Goal: Task Accomplishment & Management: Use online tool/utility

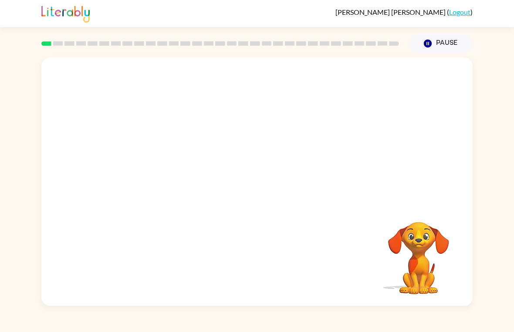
click at [396, 148] on div at bounding box center [256, 130] width 431 height 146
click at [268, 176] on button "button" at bounding box center [257, 186] width 56 height 32
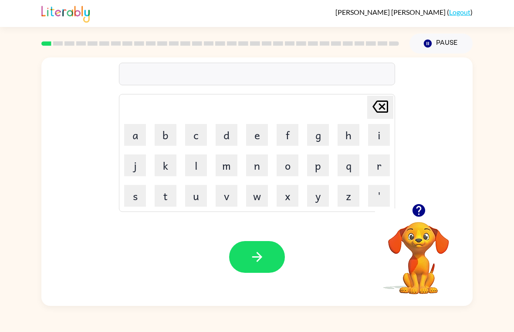
click at [310, 301] on div "Your browser must support playing .mp4 files to use Literably. Please try using…" at bounding box center [256, 257] width 431 height 98
click at [322, 283] on div "Your browser must support playing .mp4 files to use Literably. Please try using…" at bounding box center [256, 257] width 431 height 98
click at [458, 146] on div "[PERSON_NAME] last character input a b c d e f g h i j k l m n o p q r s t u v …" at bounding box center [256, 130] width 431 height 146
click at [457, 145] on div "[PERSON_NAME] last character input a b c d e f g h i j k l m n o p q r s t u v …" at bounding box center [256, 130] width 431 height 146
click at [231, 138] on button "d" at bounding box center [226, 135] width 22 height 22
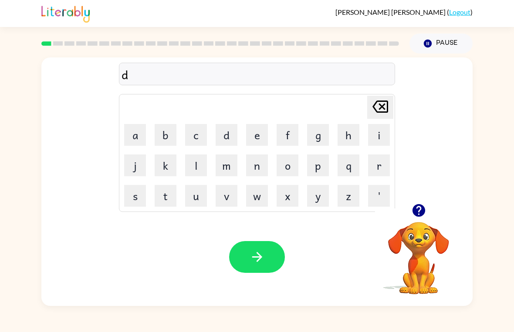
click at [286, 167] on button "o" at bounding box center [287, 165] width 22 height 22
click at [317, 136] on button "g" at bounding box center [318, 135] width 22 height 22
click at [259, 265] on button "button" at bounding box center [257, 257] width 56 height 32
click at [315, 169] on button "p" at bounding box center [318, 165] width 22 height 22
click at [290, 171] on button "o" at bounding box center [287, 165] width 22 height 22
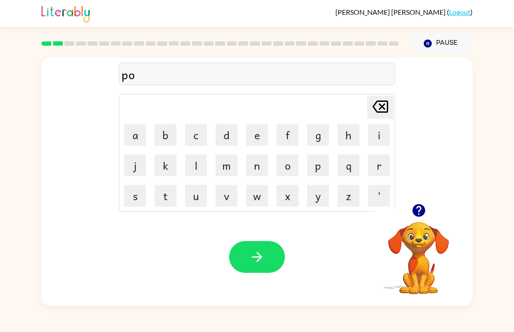
click at [373, 109] on icon "[PERSON_NAME] last character input" at bounding box center [379, 106] width 21 height 21
click at [134, 127] on button "a" at bounding box center [135, 135] width 22 height 22
click at [132, 138] on button "a" at bounding box center [135, 135] width 22 height 22
click at [379, 108] on icon "[PERSON_NAME] last character input" at bounding box center [379, 106] width 21 height 21
click at [257, 198] on button "w" at bounding box center [257, 196] width 22 height 22
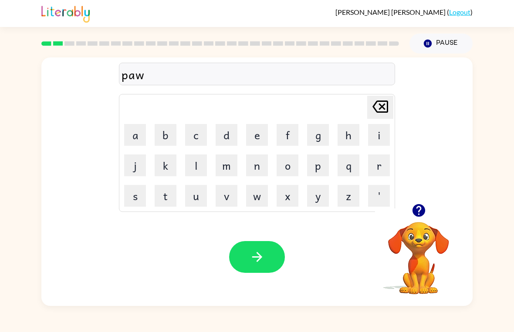
click at [265, 258] on button "button" at bounding box center [257, 257] width 56 height 32
click at [232, 170] on button "m" at bounding box center [226, 165] width 22 height 22
click at [201, 199] on button "u" at bounding box center [196, 196] width 22 height 22
click at [228, 144] on button "d" at bounding box center [226, 135] width 22 height 22
click at [270, 263] on button "button" at bounding box center [257, 257] width 56 height 32
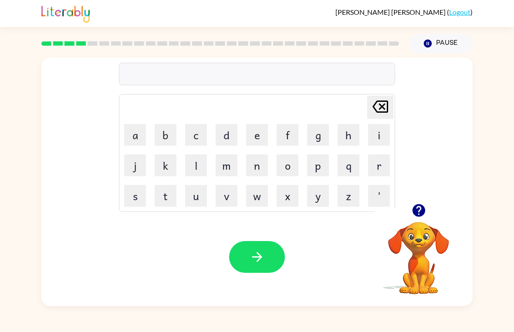
click at [195, 134] on button "c" at bounding box center [196, 135] width 22 height 22
click at [373, 168] on button "r" at bounding box center [379, 165] width 22 height 22
click at [283, 169] on button "o" at bounding box center [287, 165] width 22 height 22
click at [319, 171] on button "p" at bounding box center [318, 165] width 22 height 22
click at [255, 257] on icon "button" at bounding box center [256, 256] width 15 height 15
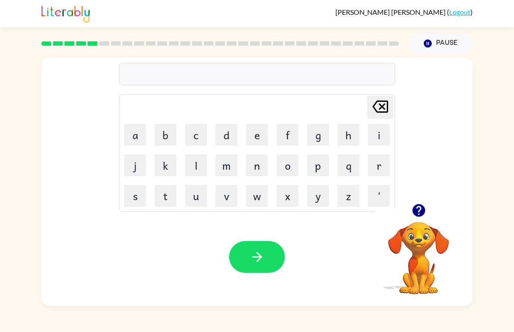
click at [289, 136] on button "f" at bounding box center [287, 135] width 22 height 22
click at [194, 168] on button "l" at bounding box center [196, 165] width 22 height 22
click at [380, 138] on button "i" at bounding box center [379, 135] width 22 height 22
click at [167, 171] on button "k" at bounding box center [165, 165] width 22 height 22
click at [263, 258] on icon "button" at bounding box center [256, 256] width 15 height 15
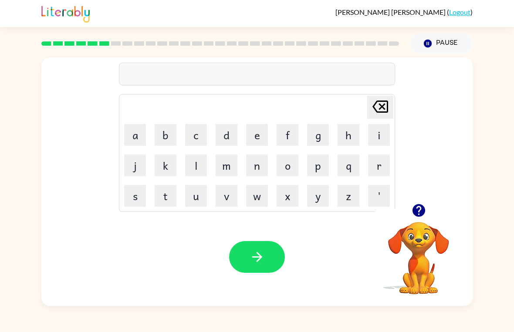
click at [138, 134] on button "a" at bounding box center [135, 135] width 22 height 22
click at [228, 170] on button "m" at bounding box center [226, 165] width 22 height 22
click at [255, 129] on button "e" at bounding box center [257, 135] width 22 height 22
click at [262, 255] on icon "button" at bounding box center [256, 256] width 15 height 15
click at [137, 204] on button "s" at bounding box center [135, 196] width 22 height 22
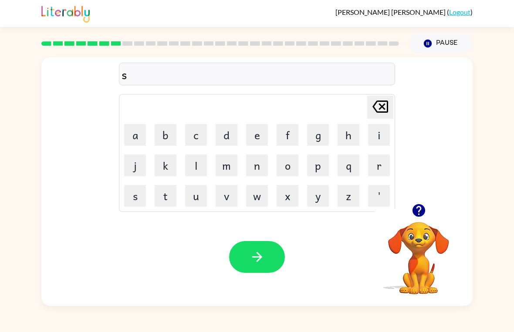
click at [376, 162] on button "r" at bounding box center [379, 165] width 22 height 22
click at [382, 134] on button "i" at bounding box center [379, 135] width 22 height 22
click at [162, 141] on button "b" at bounding box center [165, 135] width 22 height 22
click at [198, 162] on button "l" at bounding box center [196, 165] width 22 height 22
click at [263, 256] on icon "button" at bounding box center [256, 256] width 15 height 15
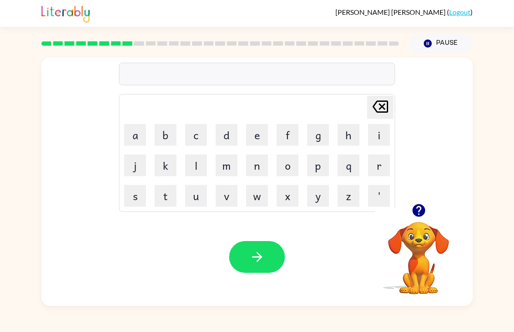
click at [113, 50] on div at bounding box center [220, 43] width 368 height 30
click at [130, 50] on div at bounding box center [220, 43] width 368 height 30
click at [260, 269] on button "button" at bounding box center [257, 257] width 56 height 32
click at [261, 197] on button "w" at bounding box center [257, 196] width 22 height 22
click at [378, 133] on button "i" at bounding box center [379, 135] width 22 height 22
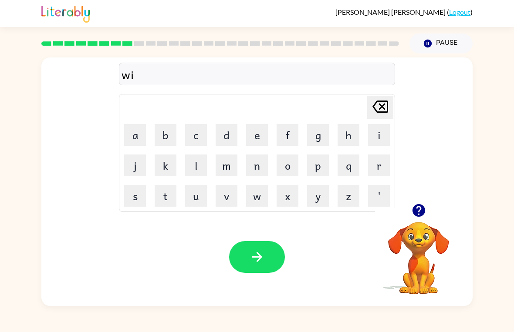
click at [140, 202] on button "s" at bounding box center [135, 196] width 22 height 22
click at [259, 263] on icon "button" at bounding box center [256, 256] width 15 height 15
click at [202, 138] on button "c" at bounding box center [196, 135] width 22 height 22
click at [292, 171] on button "o" at bounding box center [287, 165] width 22 height 22
click at [317, 198] on button "y" at bounding box center [318, 196] width 22 height 22
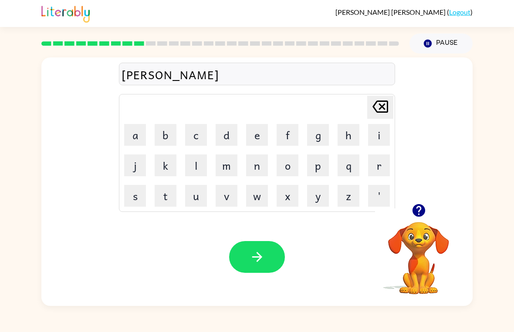
click at [303, 205] on td "y" at bounding box center [318, 196] width 30 height 30
click at [197, 170] on button "l" at bounding box center [196, 165] width 22 height 22
click at [261, 258] on icon "button" at bounding box center [257, 257] width 10 height 10
click at [350, 134] on button "h" at bounding box center [348, 135] width 22 height 22
click at [383, 135] on button "i" at bounding box center [379, 135] width 22 height 22
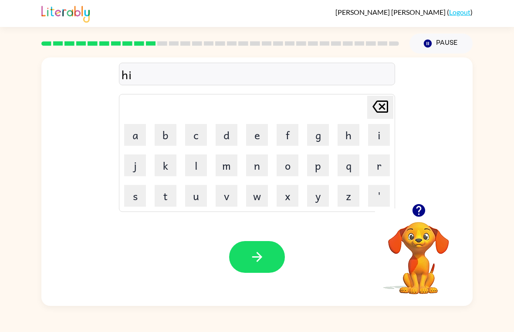
click at [257, 168] on button "n" at bounding box center [257, 165] width 22 height 22
click at [314, 140] on button "g" at bounding box center [318, 135] width 22 height 22
click at [266, 252] on button "button" at bounding box center [257, 257] width 56 height 32
click at [136, 196] on button "s" at bounding box center [135, 196] width 22 height 22
click at [229, 173] on button "m" at bounding box center [226, 165] width 22 height 22
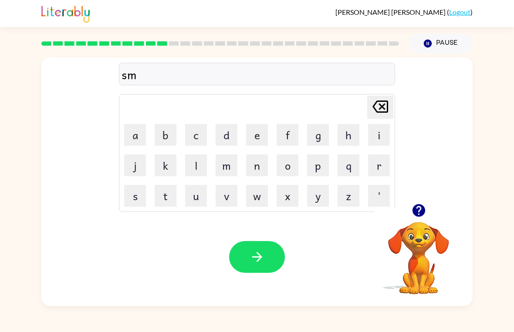
click at [287, 167] on button "o" at bounding box center [287, 165] width 22 height 22
click at [168, 171] on button "k" at bounding box center [165, 165] width 22 height 22
click at [257, 254] on icon "button" at bounding box center [257, 257] width 10 height 10
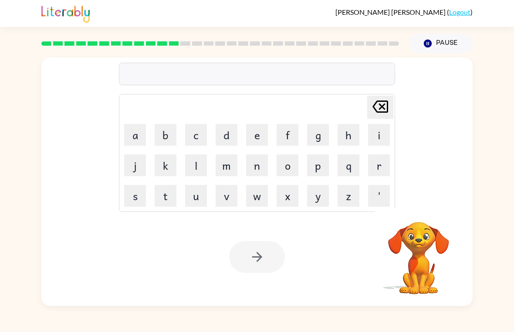
click at [263, 263] on div at bounding box center [257, 257] width 56 height 32
click at [425, 242] on video "Your browser must support playing .mp4 files to use Literably. Please try using…" at bounding box center [418, 251] width 87 height 87
click at [259, 263] on div at bounding box center [257, 257] width 56 height 32
click at [354, 284] on div "Your browser must support playing .mp4 files to use Literably. Please try using…" at bounding box center [256, 257] width 431 height 98
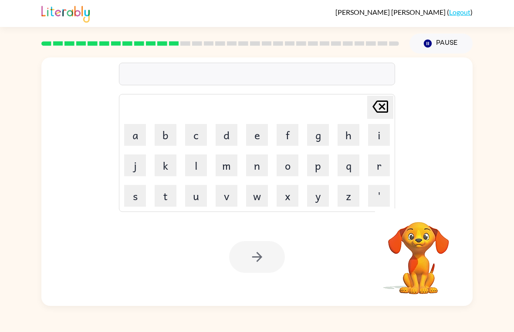
click at [130, 197] on button "s" at bounding box center [135, 196] width 22 height 22
click at [226, 170] on button "m" at bounding box center [226, 165] width 22 height 22
click at [289, 167] on button "o" at bounding box center [287, 165] width 22 height 22
click at [162, 165] on button "k" at bounding box center [165, 165] width 22 height 22
click at [257, 249] on div at bounding box center [257, 257] width 56 height 32
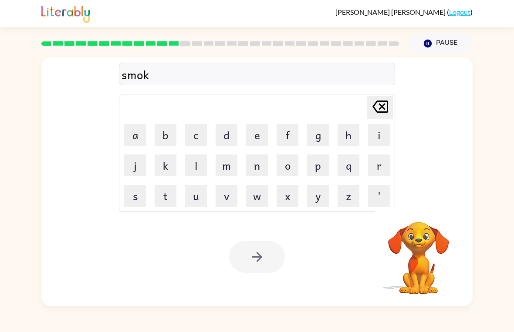
click at [261, 256] on div at bounding box center [257, 257] width 56 height 32
click at [260, 256] on div at bounding box center [257, 257] width 56 height 32
click at [266, 268] on div at bounding box center [257, 257] width 56 height 32
click at [269, 266] on div at bounding box center [257, 257] width 56 height 32
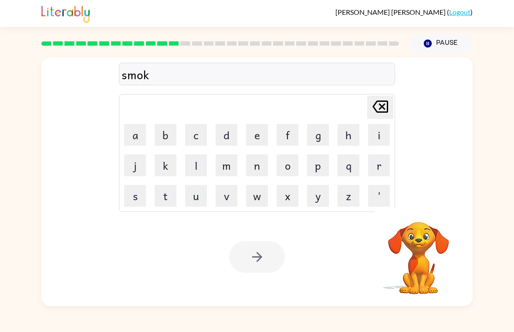
click at [259, 138] on button "e" at bounding box center [257, 135] width 22 height 22
click at [272, 262] on div at bounding box center [257, 257] width 56 height 32
click at [265, 257] on div at bounding box center [257, 257] width 56 height 32
click at [256, 257] on div at bounding box center [257, 257] width 56 height 32
click at [455, 37] on button "Pause Pause" at bounding box center [440, 44] width 63 height 20
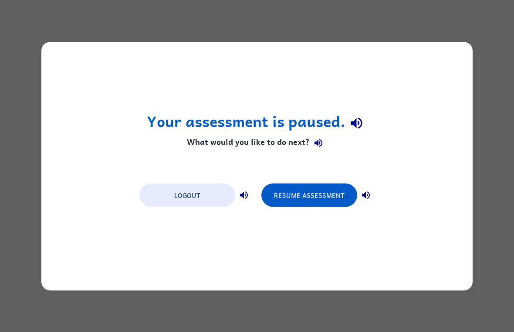
click at [332, 195] on button "Resume Assessment" at bounding box center [309, 194] width 96 height 23
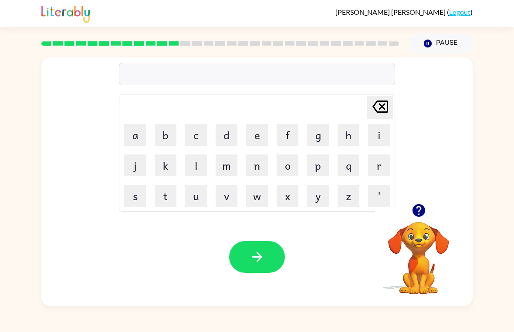
click at [228, 167] on button "m" at bounding box center [226, 165] width 22 height 22
click at [195, 197] on button "u" at bounding box center [196, 196] width 22 height 22
click at [131, 199] on button "s" at bounding box center [135, 196] width 22 height 22
click at [164, 206] on button "t" at bounding box center [165, 196] width 22 height 22
click at [129, 136] on button "a" at bounding box center [135, 135] width 22 height 22
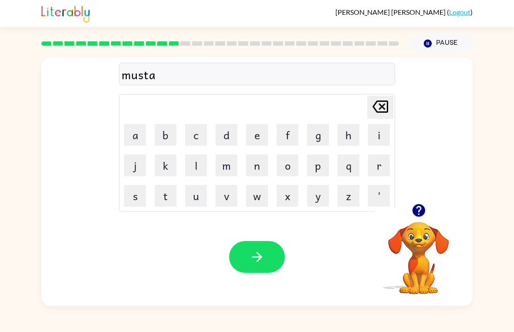
click at [160, 168] on button "k" at bounding box center [165, 165] width 22 height 22
click at [264, 259] on icon "button" at bounding box center [256, 256] width 15 height 15
click at [355, 134] on button "h" at bounding box center [348, 135] width 22 height 22
click at [255, 134] on button "e" at bounding box center [257, 135] width 22 height 22
click at [194, 173] on button "l" at bounding box center [196, 165] width 22 height 22
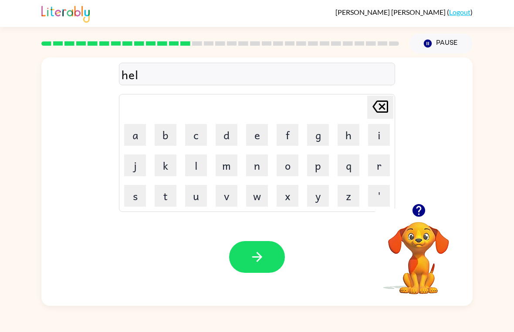
click at [318, 173] on button "p" at bounding box center [318, 165] width 22 height 22
click at [193, 169] on button "l" at bounding box center [196, 165] width 22 height 22
click at [378, 136] on button "i" at bounding box center [379, 135] width 22 height 22
click at [137, 196] on button "s" at bounding box center [135, 196] width 22 height 22
click at [264, 258] on icon "button" at bounding box center [256, 256] width 15 height 15
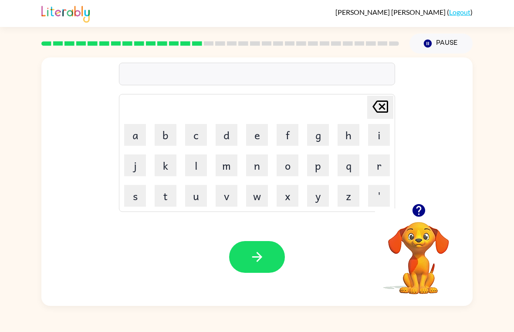
click at [137, 197] on button "s" at bounding box center [135, 196] width 22 height 22
click at [167, 201] on button "t" at bounding box center [165, 196] width 22 height 22
click at [289, 168] on button "o" at bounding box center [287, 165] width 22 height 22
click at [172, 200] on button "t" at bounding box center [165, 196] width 22 height 22
click at [250, 170] on button "n" at bounding box center [257, 165] width 22 height 22
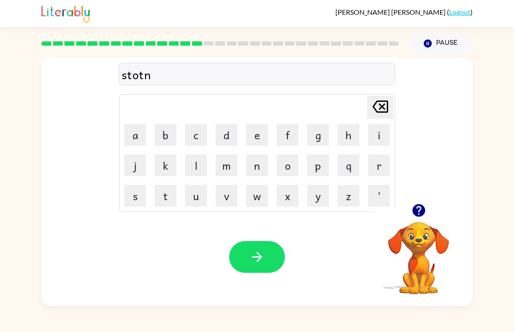
click at [168, 199] on button "t" at bounding box center [165, 196] width 22 height 22
click at [272, 254] on button "button" at bounding box center [257, 257] width 56 height 32
click at [136, 202] on button "s" at bounding box center [135, 196] width 22 height 22
click at [164, 204] on button "t" at bounding box center [165, 196] width 22 height 22
click at [294, 172] on button "o" at bounding box center [287, 165] width 22 height 22
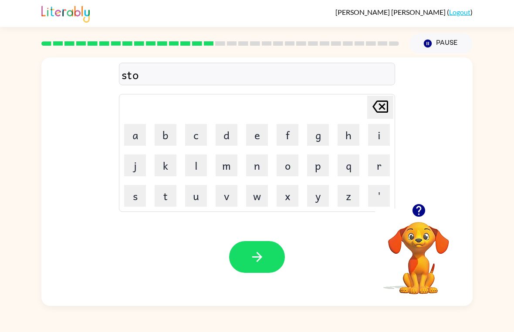
click at [382, 162] on button "r" at bounding box center [379, 165] width 22 height 22
click at [267, 256] on button "button" at bounding box center [257, 257] width 56 height 32
click at [198, 174] on button "l" at bounding box center [196, 165] width 22 height 22
click at [377, 132] on button "i" at bounding box center [379, 135] width 22 height 22
click at [165, 198] on button "t" at bounding box center [165, 196] width 22 height 22
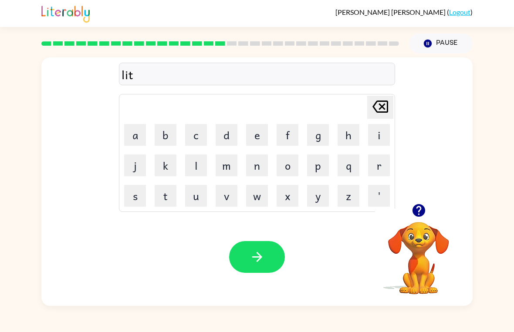
click at [255, 258] on icon "button" at bounding box center [257, 257] width 10 height 10
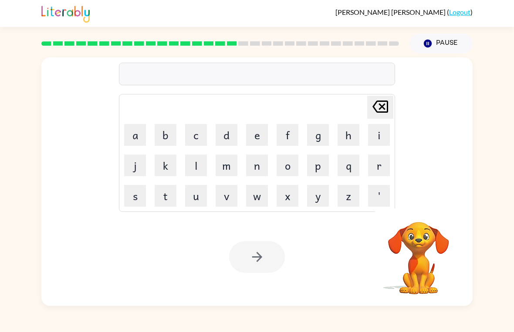
click at [431, 42] on icon "button" at bounding box center [427, 44] width 8 height 8
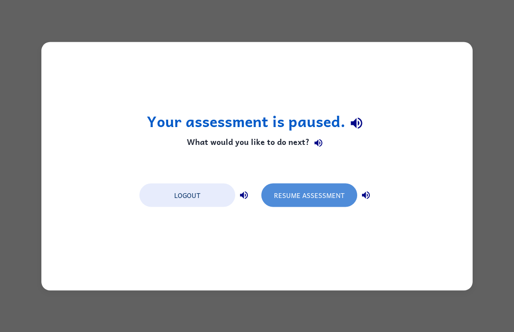
click at [326, 195] on button "Resume Assessment" at bounding box center [309, 194] width 96 height 23
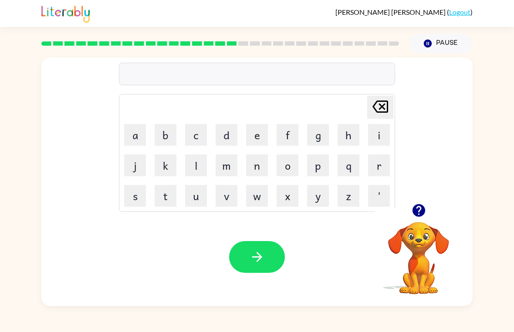
click at [135, 197] on button "s" at bounding box center [135, 196] width 22 height 22
click at [260, 195] on button "w" at bounding box center [257, 196] width 22 height 22
click at [380, 134] on button "i" at bounding box center [379, 135] width 22 height 22
click at [287, 138] on button "f" at bounding box center [287, 135] width 22 height 22
click at [162, 203] on button "t" at bounding box center [165, 196] width 22 height 22
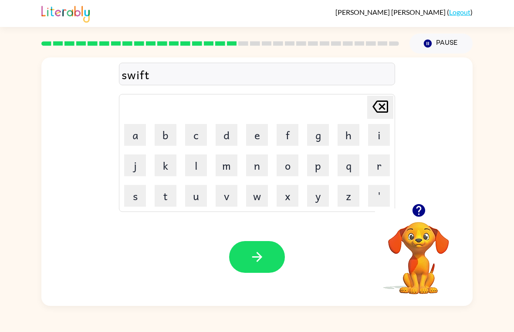
click at [253, 255] on icon "button" at bounding box center [256, 256] width 15 height 15
click at [132, 200] on button "s" at bounding box center [135, 196] width 22 height 22
click at [377, 167] on button "r" at bounding box center [379, 165] width 22 height 22
click at [167, 201] on button "t" at bounding box center [165, 196] width 22 height 22
click at [259, 259] on icon "button" at bounding box center [257, 257] width 10 height 10
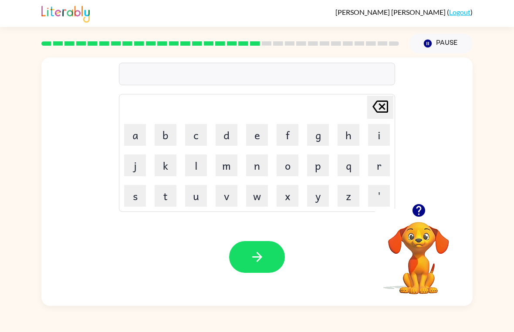
click at [316, 136] on button "g" at bounding box center [318, 135] width 22 height 22
click at [288, 171] on button "o" at bounding box center [287, 165] width 22 height 22
click at [166, 132] on button "b" at bounding box center [165, 135] width 22 height 22
click at [272, 265] on button "button" at bounding box center [257, 257] width 56 height 32
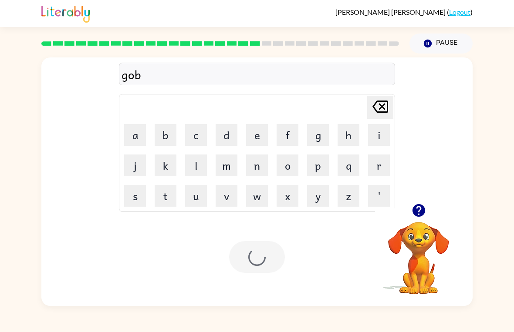
click at [271, 264] on div at bounding box center [257, 257] width 56 height 32
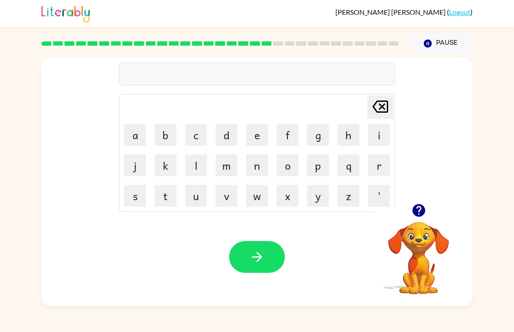
click at [162, 130] on button "b" at bounding box center [165, 135] width 22 height 22
click at [290, 170] on button "o" at bounding box center [287, 165] width 22 height 22
click at [161, 169] on button "k" at bounding box center [165, 165] width 22 height 22
click at [282, 203] on button "x" at bounding box center [287, 196] width 22 height 22
click at [380, 141] on button "i" at bounding box center [379, 135] width 22 height 22
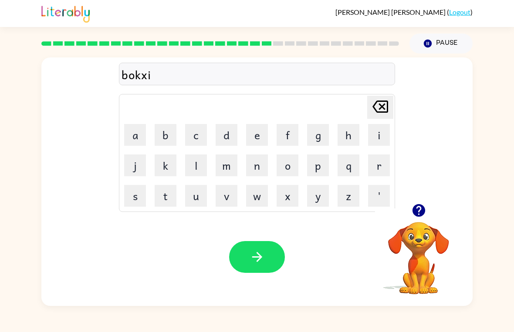
click at [132, 198] on button "s" at bounding box center [135, 196] width 22 height 22
click at [258, 260] on icon "button" at bounding box center [257, 257] width 10 height 10
click at [229, 135] on button "d" at bounding box center [226, 135] width 22 height 22
click at [376, 134] on button "i" at bounding box center [379, 135] width 22 height 22
click at [222, 198] on button "v" at bounding box center [226, 196] width 22 height 22
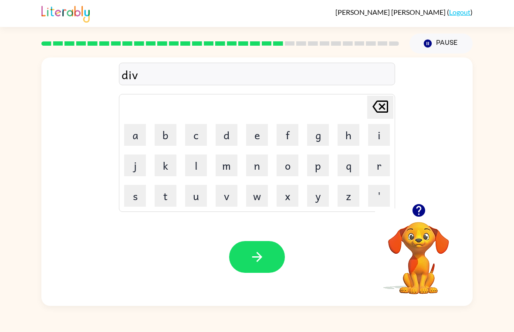
click at [261, 268] on button "button" at bounding box center [257, 257] width 56 height 32
click at [381, 166] on button "r" at bounding box center [379, 165] width 22 height 22
click at [289, 168] on button "o" at bounding box center [287, 165] width 22 height 22
click at [230, 144] on button "d" at bounding box center [226, 135] width 22 height 22
click at [259, 200] on button "w" at bounding box center [257, 196] width 22 height 22
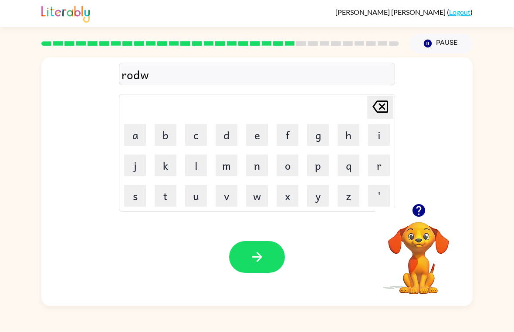
click at [142, 145] on button "a" at bounding box center [135, 135] width 22 height 22
click at [144, 139] on button "a" at bounding box center [135, 135] width 22 height 22
click at [385, 108] on icon "[PERSON_NAME] last character input" at bounding box center [379, 106] width 21 height 21
click at [314, 198] on button "y" at bounding box center [318, 196] width 22 height 22
click at [254, 258] on icon "button" at bounding box center [256, 256] width 15 height 15
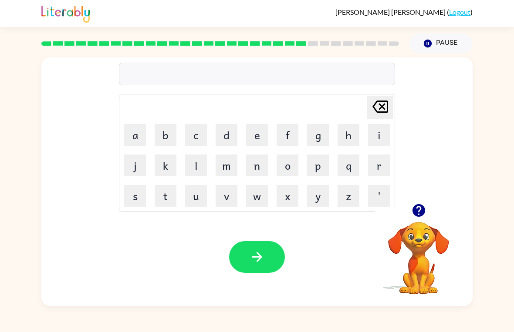
click at [129, 195] on button "s" at bounding box center [135, 196] width 22 height 22
click at [371, 136] on button "i" at bounding box center [379, 135] width 22 height 22
click at [226, 197] on button "v" at bounding box center [226, 196] width 22 height 22
click at [268, 258] on button "button" at bounding box center [257, 257] width 56 height 32
click at [138, 193] on button "s" at bounding box center [135, 196] width 22 height 22
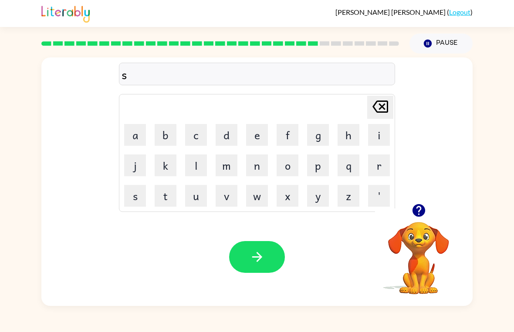
click at [134, 139] on button "a" at bounding box center [135, 135] width 22 height 22
click at [219, 199] on button "v" at bounding box center [226, 196] width 22 height 22
click at [386, 106] on icon "[PERSON_NAME] last character input" at bounding box center [379, 106] width 21 height 21
click at [169, 164] on button "k" at bounding box center [165, 165] width 22 height 22
click at [259, 258] on icon "button" at bounding box center [256, 256] width 15 height 15
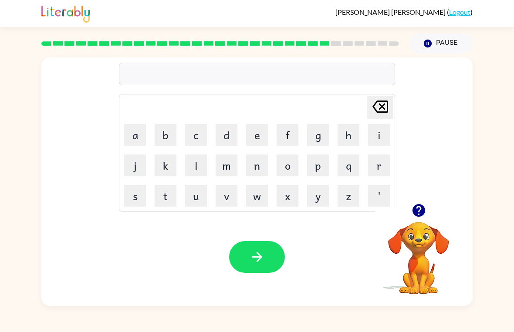
click at [132, 199] on button "s" at bounding box center [135, 196] width 22 height 22
click at [195, 200] on button "u" at bounding box center [196, 196] width 22 height 22
click at [259, 165] on button "n" at bounding box center [257, 165] width 22 height 22
click at [382, 135] on button "i" at bounding box center [379, 135] width 22 height 22
click at [382, 106] on icon at bounding box center [380, 107] width 16 height 12
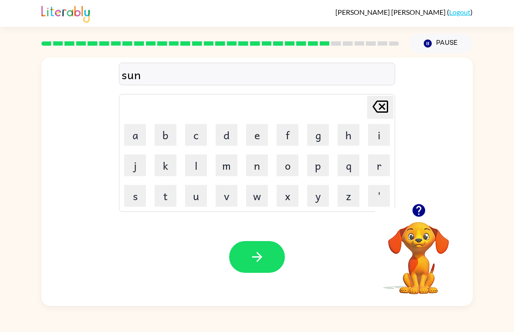
click at [198, 168] on button "l" at bounding box center [196, 165] width 22 height 22
click at [379, 130] on button "i" at bounding box center [379, 135] width 22 height 22
click at [166, 198] on button "t" at bounding box center [165, 196] width 22 height 22
click at [257, 256] on icon "button" at bounding box center [256, 256] width 15 height 15
click at [379, 164] on button "r" at bounding box center [379, 165] width 22 height 22
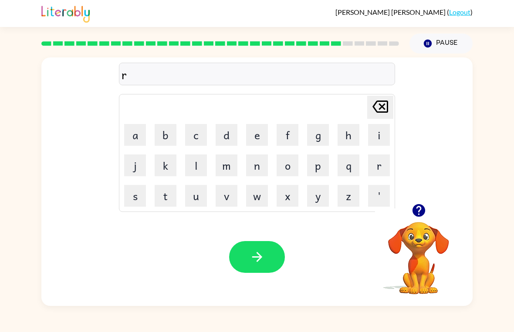
click at [136, 128] on button "a" at bounding box center [135, 135] width 22 height 22
click at [164, 165] on button "k" at bounding box center [165, 165] width 22 height 22
click at [260, 263] on icon "button" at bounding box center [256, 256] width 15 height 15
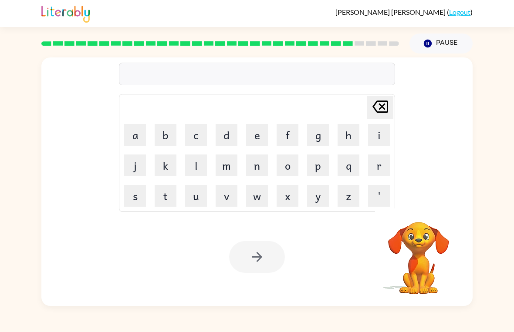
click at [164, 141] on button "b" at bounding box center [165, 135] width 22 height 22
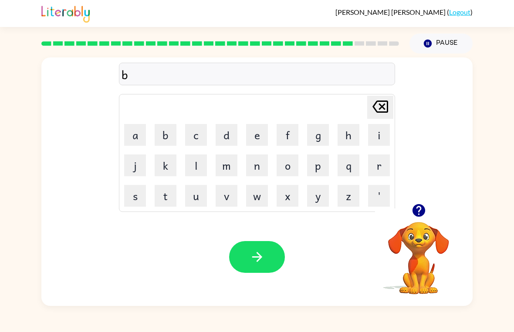
click at [256, 144] on button "e" at bounding box center [257, 135] width 22 height 22
click at [226, 136] on button "d" at bounding box center [226, 135] width 22 height 22
click at [252, 253] on icon "button" at bounding box center [256, 256] width 15 height 15
click at [444, 42] on button "Pause Pause" at bounding box center [440, 44] width 63 height 20
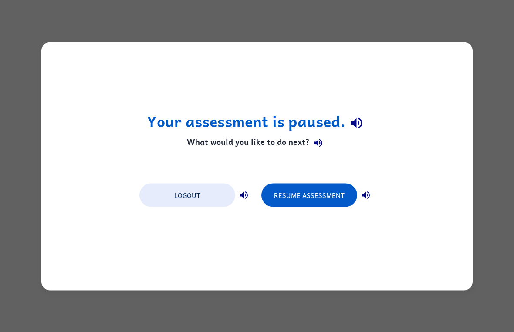
click at [332, 197] on button "Resume Assessment" at bounding box center [309, 194] width 96 height 23
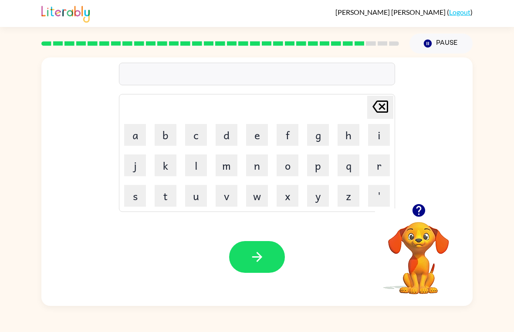
click at [168, 201] on button "t" at bounding box center [165, 196] width 22 height 22
click at [134, 134] on button "a" at bounding box center [135, 135] width 22 height 22
click at [164, 195] on button "t" at bounding box center [165, 196] width 22 height 22
click at [386, 109] on icon "[PERSON_NAME] last character input" at bounding box center [379, 106] width 21 height 21
click at [385, 109] on icon "[PERSON_NAME] last character input" at bounding box center [379, 106] width 21 height 21
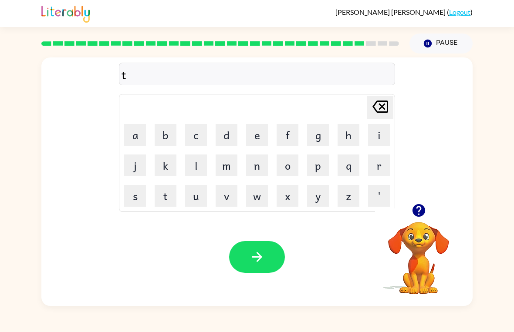
click at [379, 110] on icon "[PERSON_NAME] last character input" at bounding box center [379, 106] width 21 height 21
click at [204, 162] on button "l" at bounding box center [196, 165] width 22 height 22
click at [138, 136] on button "a" at bounding box center [135, 135] width 22 height 22
click at [174, 196] on button "t" at bounding box center [165, 196] width 22 height 22
click at [265, 270] on button "button" at bounding box center [257, 257] width 56 height 32
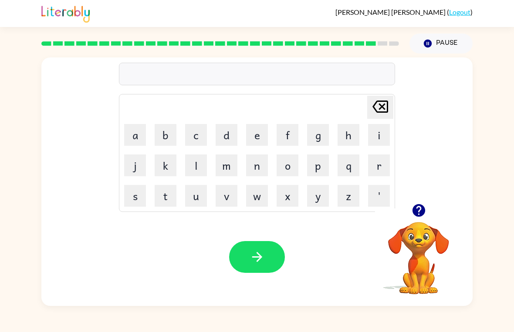
click at [140, 204] on button "s" at bounding box center [135, 196] width 22 height 22
click at [377, 138] on button "i" at bounding box center [379, 135] width 22 height 22
click at [191, 171] on button "l" at bounding box center [196, 165] width 22 height 22
click at [168, 168] on button "k" at bounding box center [165, 165] width 22 height 22
click at [253, 267] on button "button" at bounding box center [257, 257] width 56 height 32
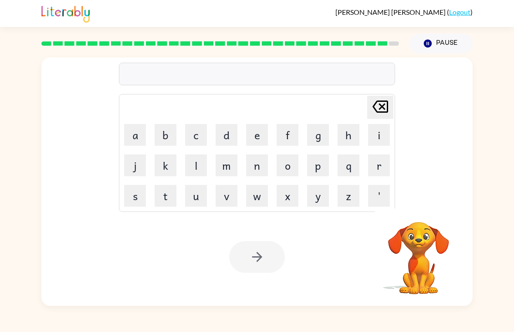
click at [375, 170] on button "r" at bounding box center [379, 165] width 22 height 22
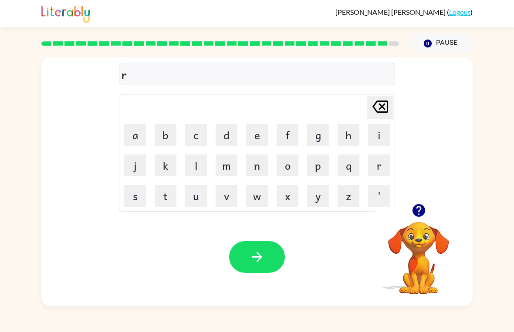
click at [285, 169] on button "o" at bounding box center [287, 165] width 22 height 22
click at [201, 170] on button "l" at bounding box center [196, 165] width 22 height 22
click at [253, 258] on icon "button" at bounding box center [257, 257] width 10 height 10
